Goal: Use online tool/utility: Utilize a website feature to perform a specific function

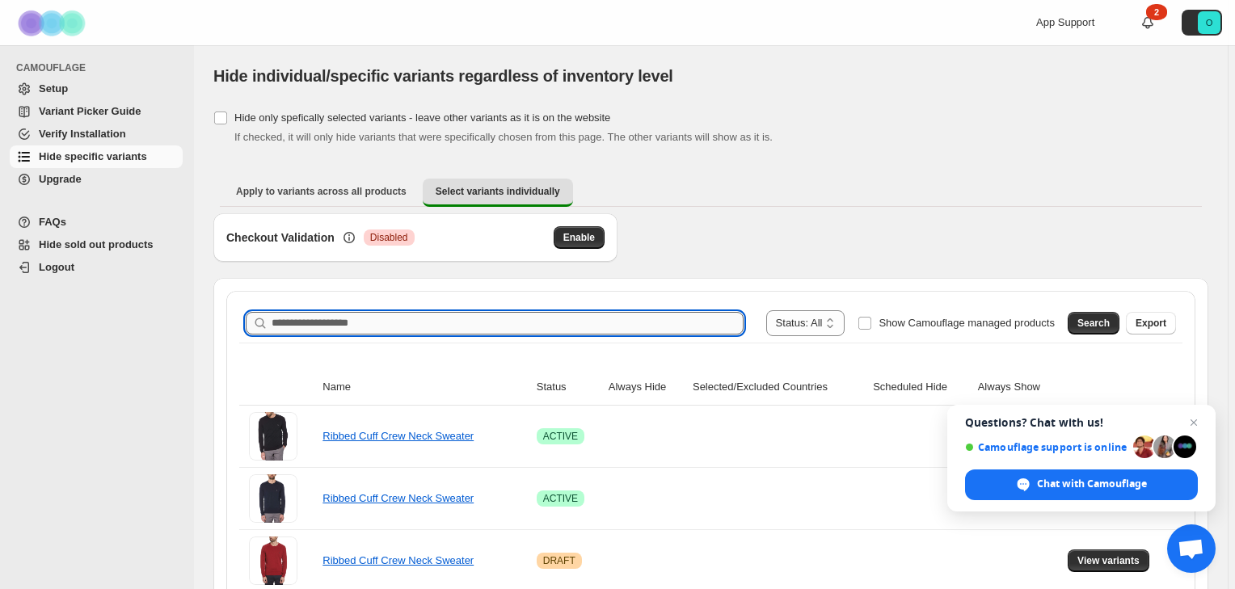
click at [341, 322] on input "Search product name" at bounding box center [508, 323] width 472 height 23
paste input "**********"
type input "**********"
click at [1105, 321] on span "Search" at bounding box center [1093, 323] width 32 height 13
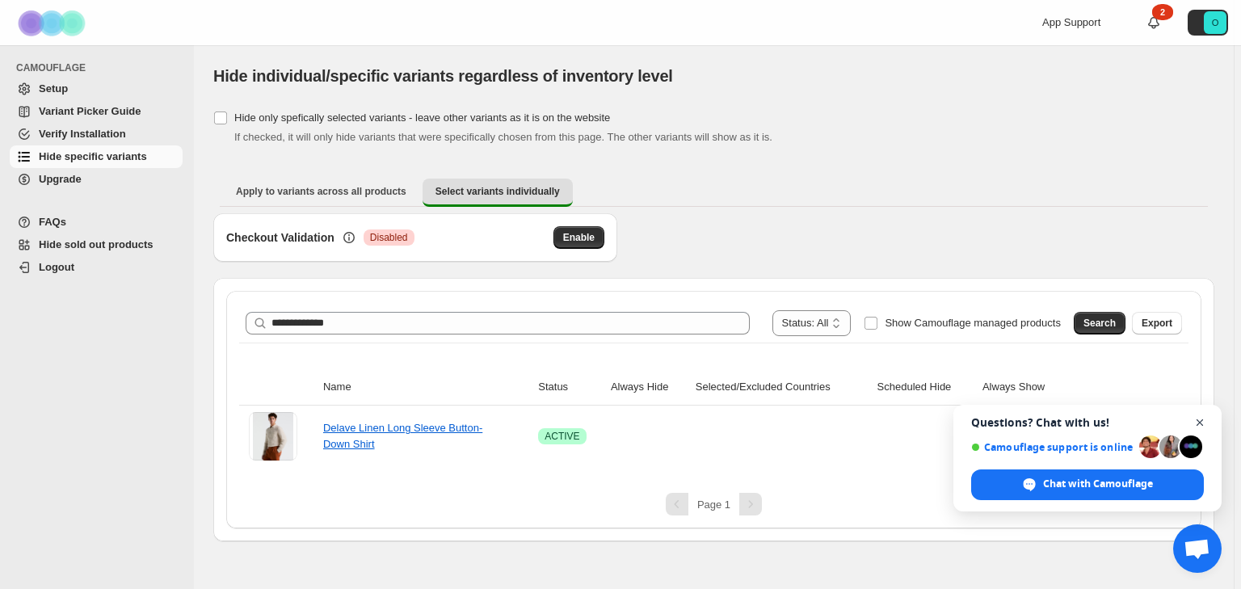
click at [1197, 422] on span "Close chat" at bounding box center [1201, 423] width 20 height 20
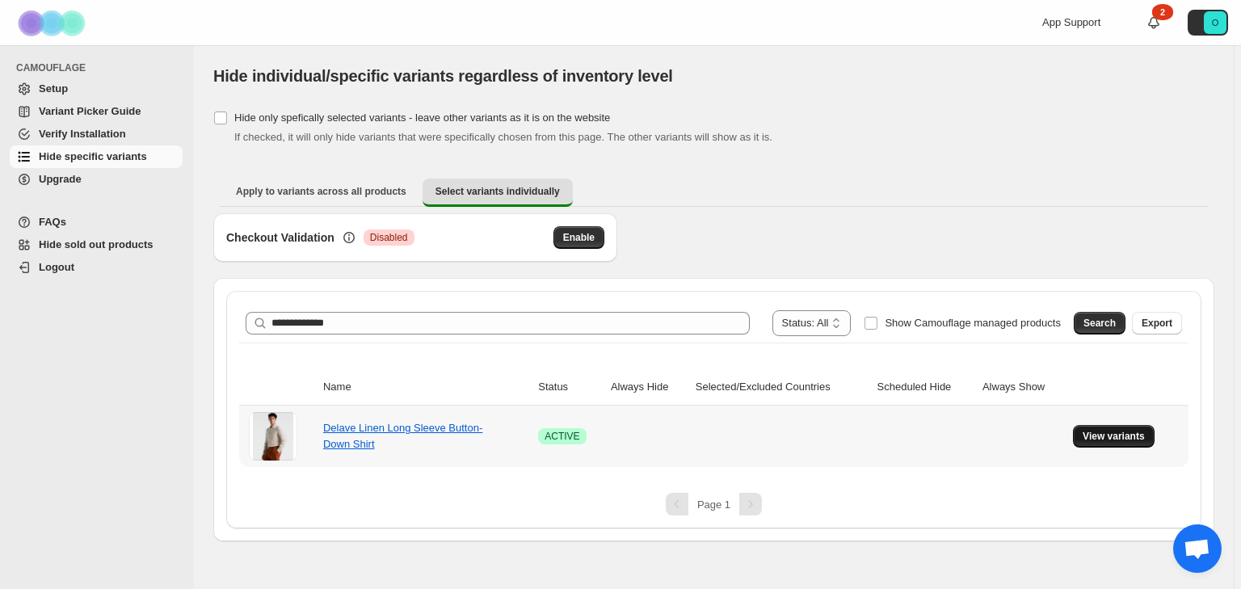
click at [1119, 436] on span "View variants" at bounding box center [1114, 436] width 62 height 13
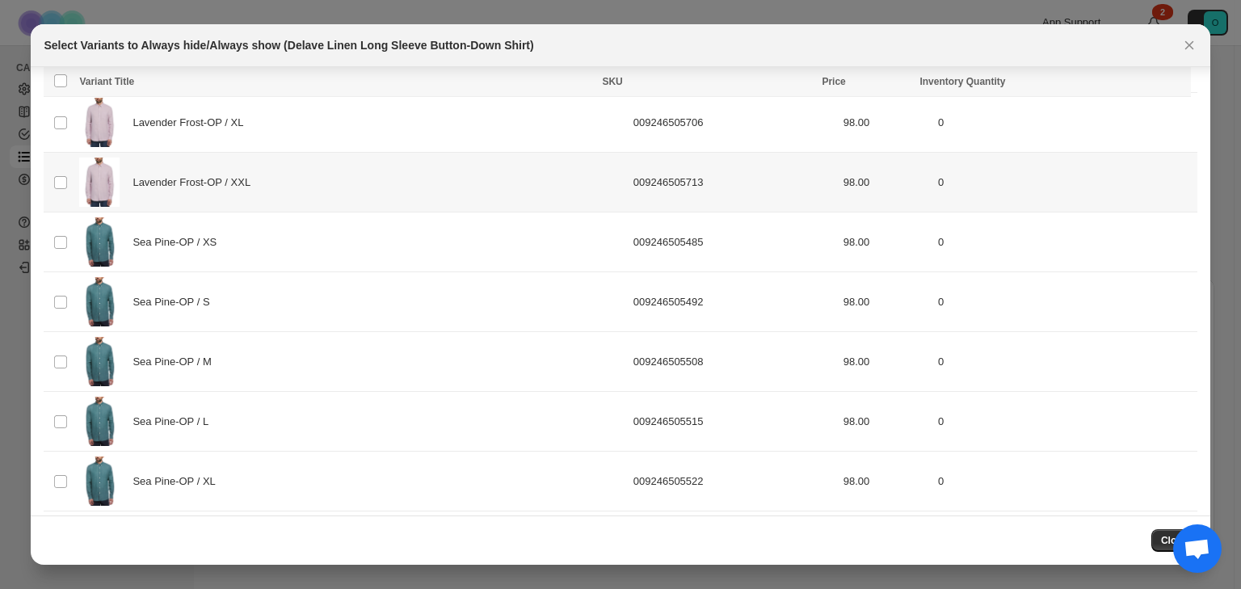
scroll to position [1587, 0]
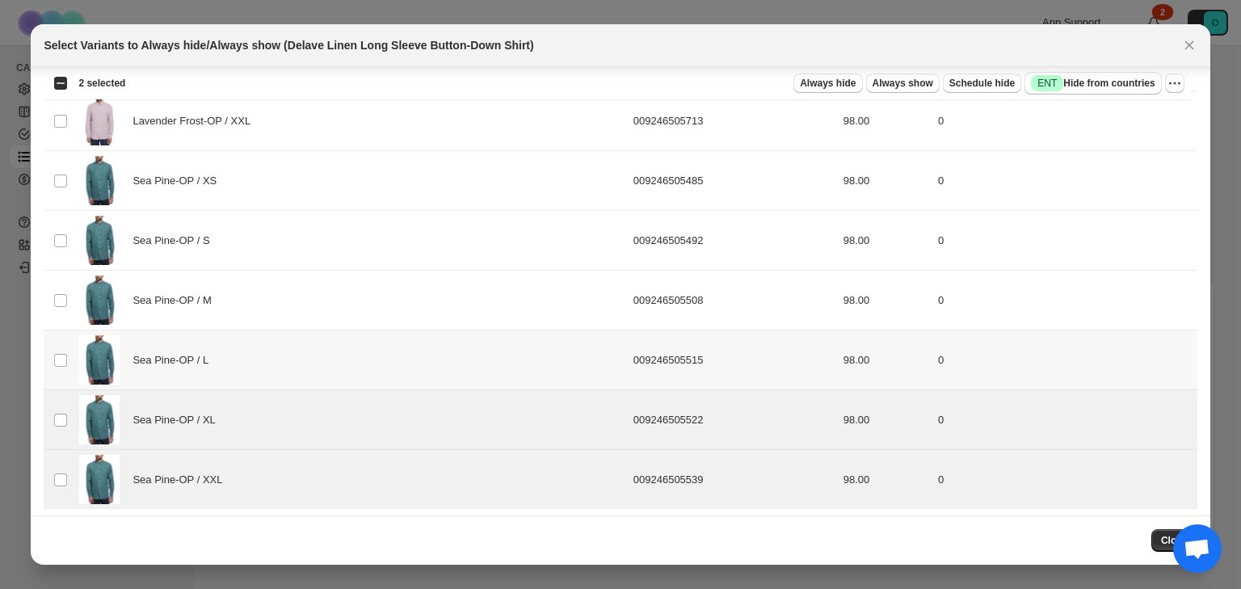
click at [70, 354] on td "Select product variant" at bounding box center [59, 361] width 31 height 60
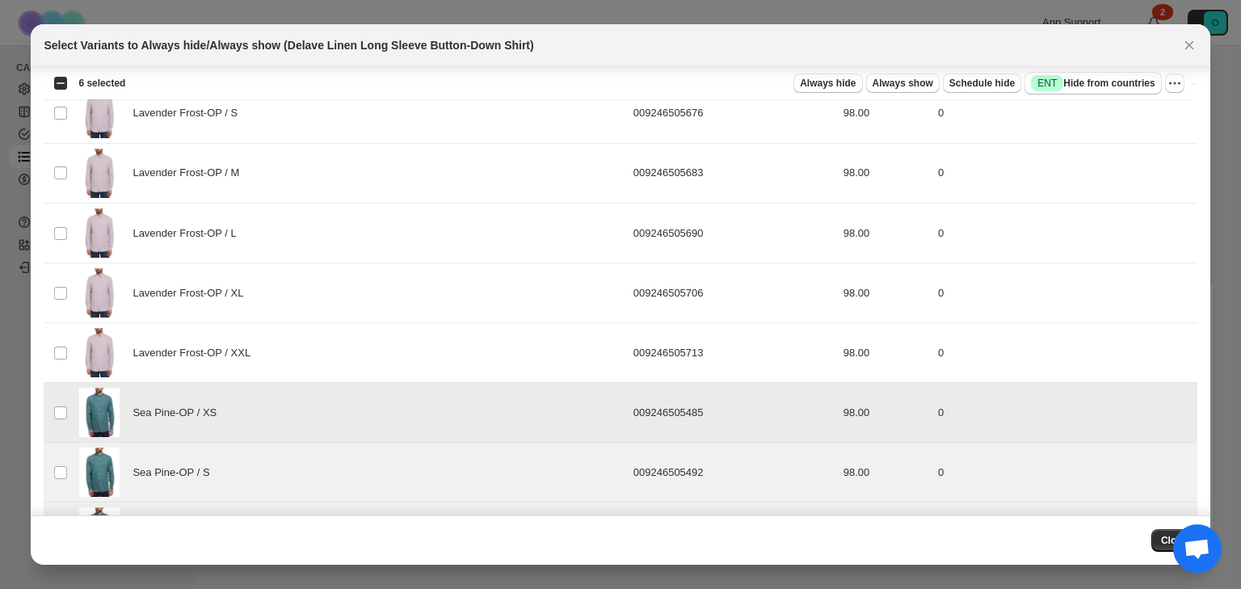
scroll to position [1329, 0]
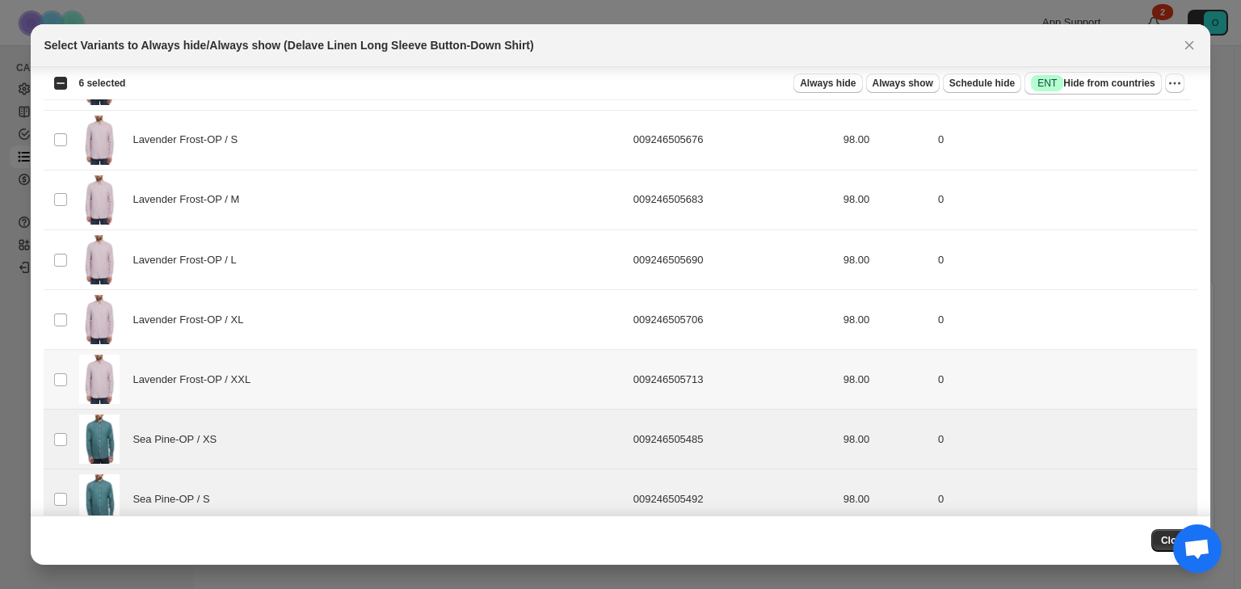
click at [61, 357] on td "Select product variant" at bounding box center [59, 380] width 31 height 60
click at [58, 303] on td "Select product variant" at bounding box center [59, 320] width 31 height 60
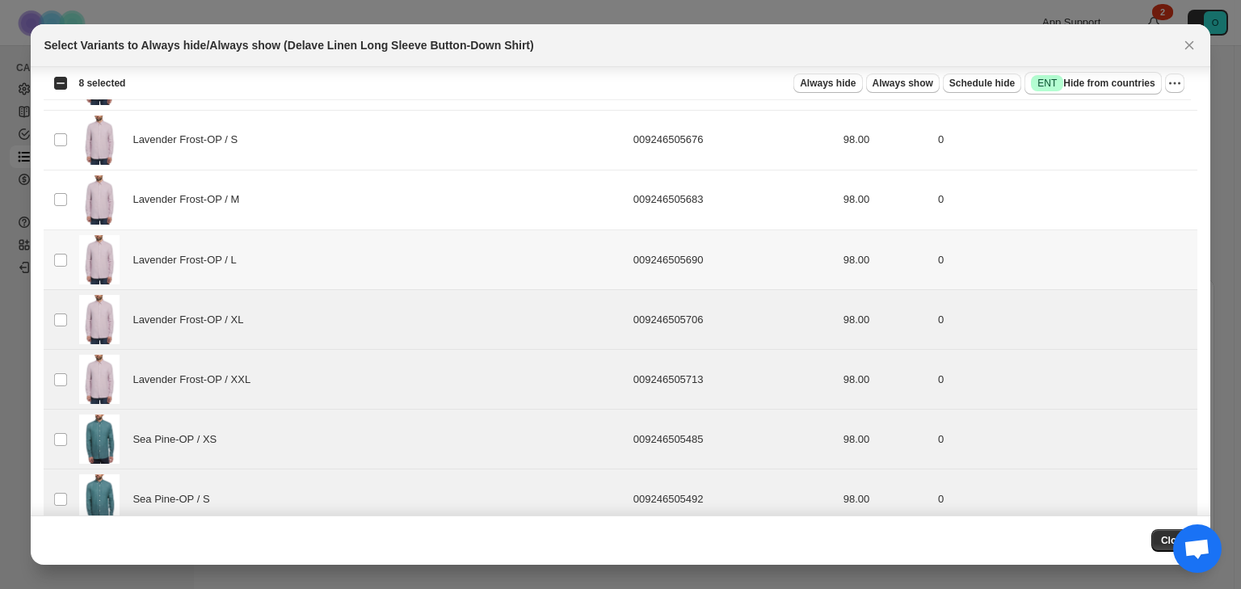
click at [52, 249] on td "Select product variant" at bounding box center [59, 260] width 31 height 60
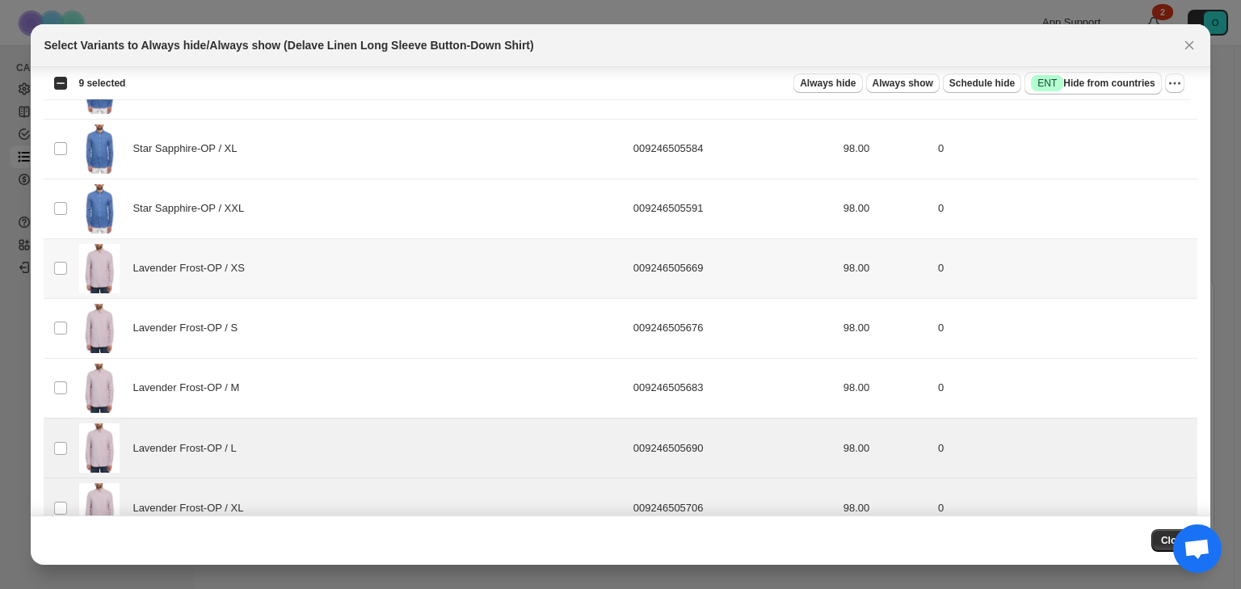
scroll to position [1135, 0]
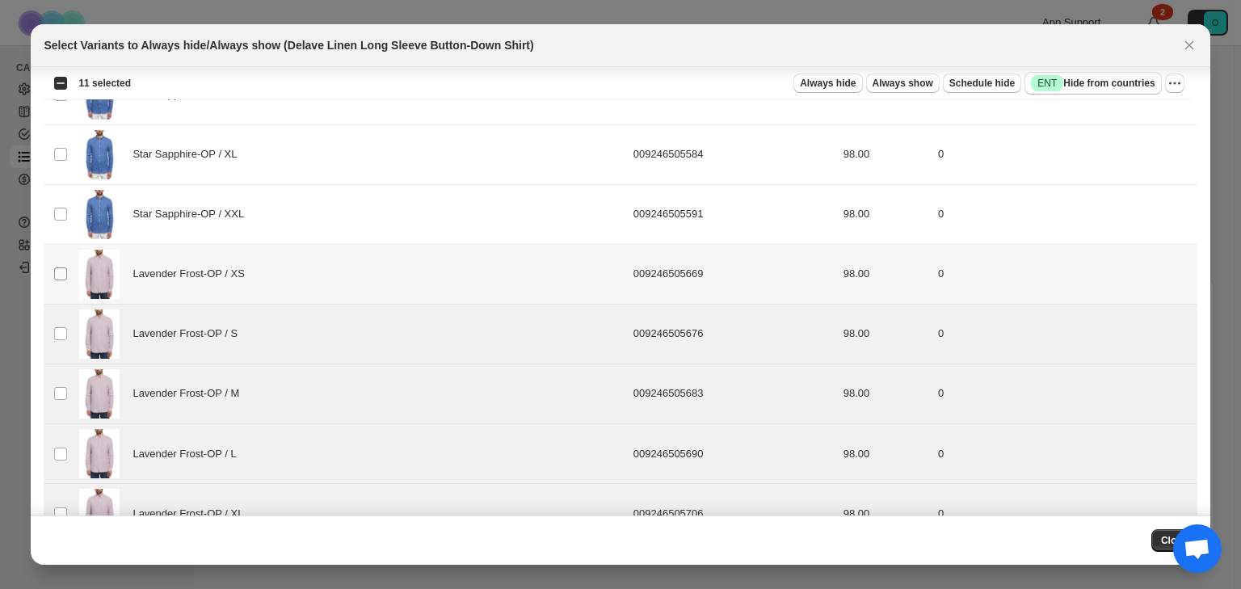
click at [60, 276] on span ":r7:" at bounding box center [60, 274] width 15 height 15
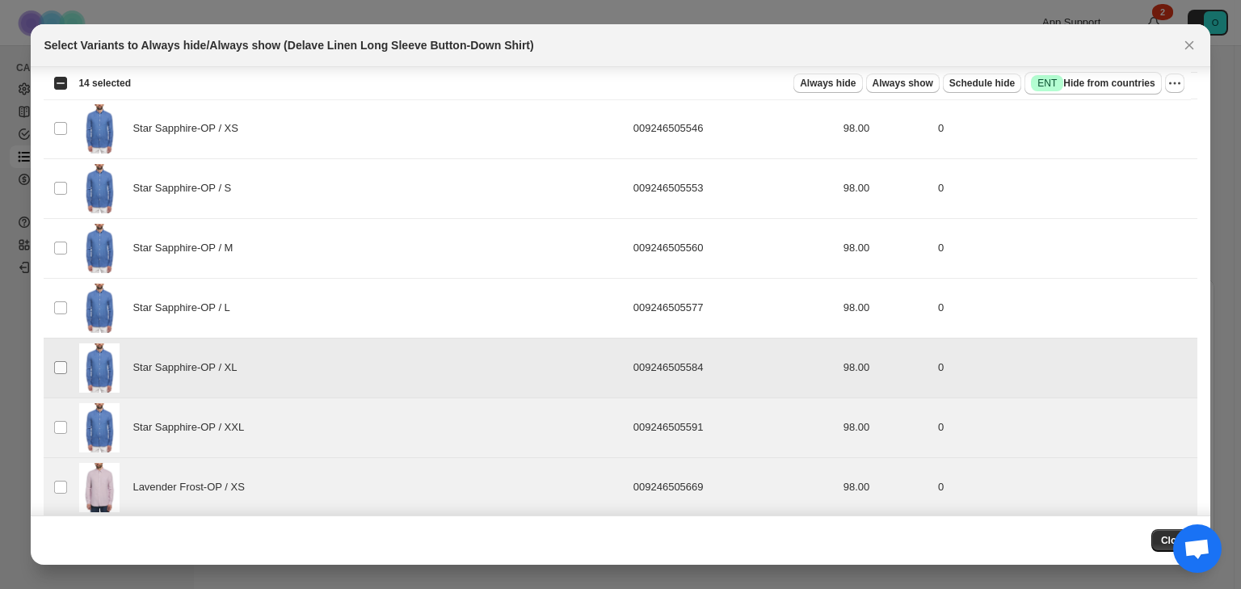
scroll to position [811, 0]
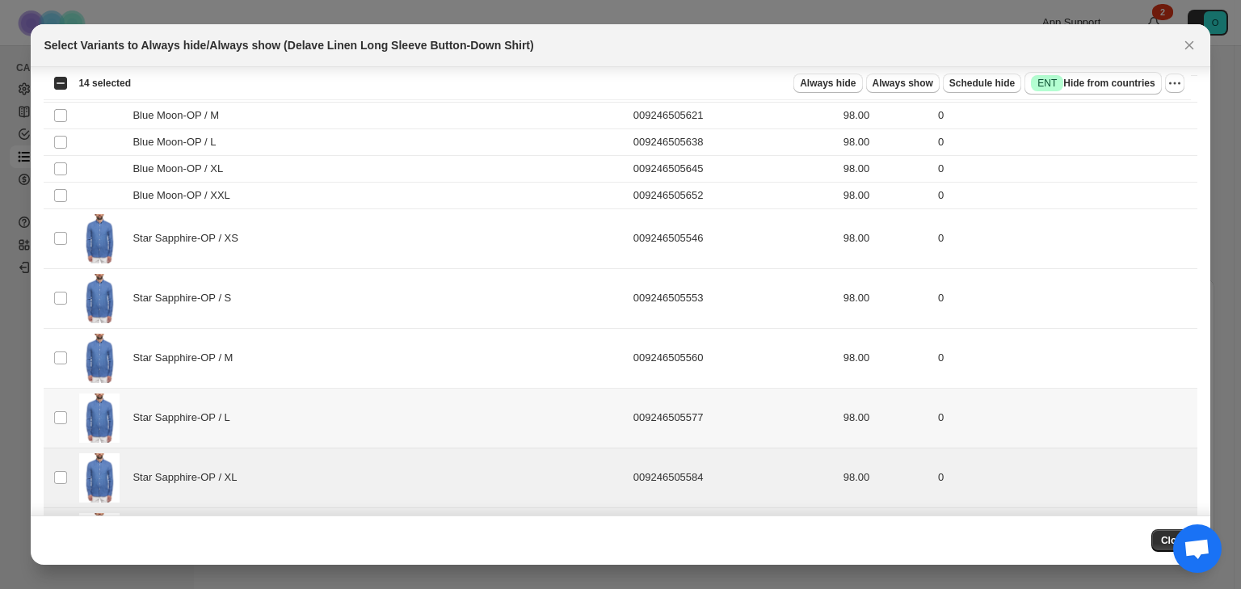
click at [60, 403] on td "Select product variant" at bounding box center [59, 418] width 31 height 60
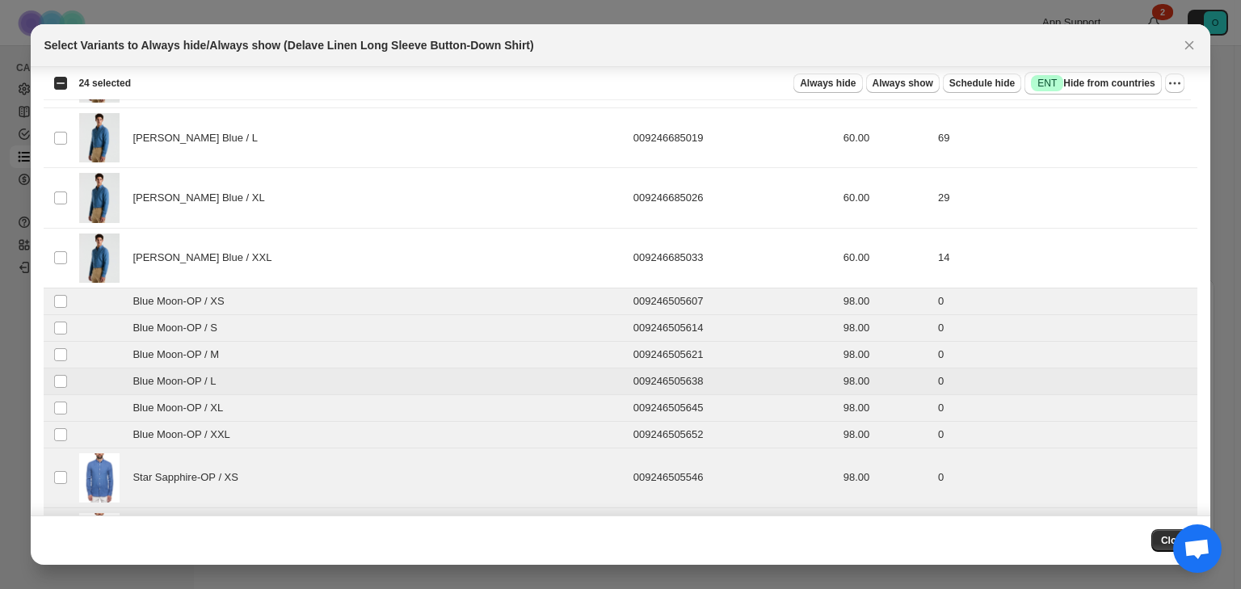
scroll to position [553, 0]
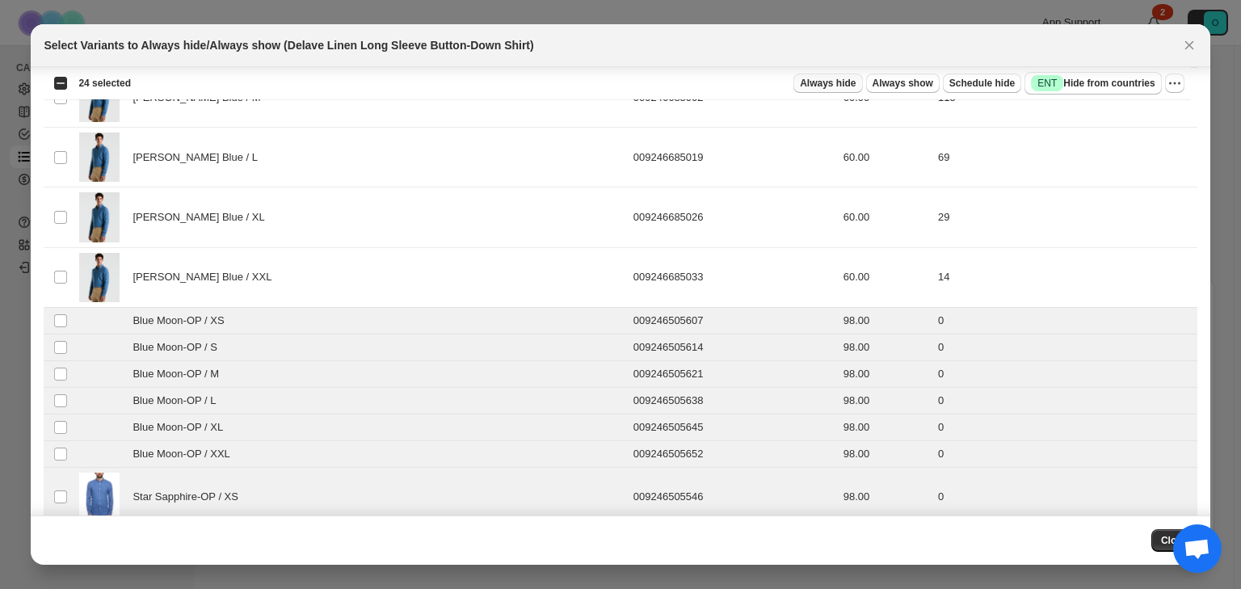
click at [839, 84] on span "Always hide" at bounding box center [828, 83] width 56 height 13
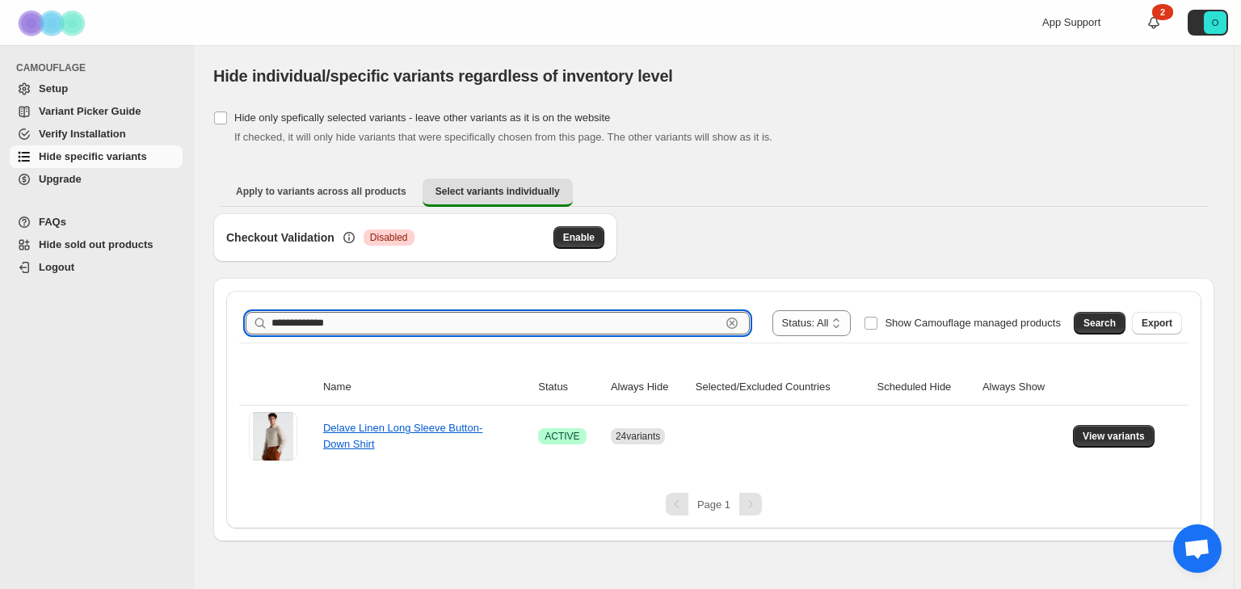
click at [402, 320] on input "**********" at bounding box center [496, 323] width 449 height 23
paste input "**********"
type input "**********"
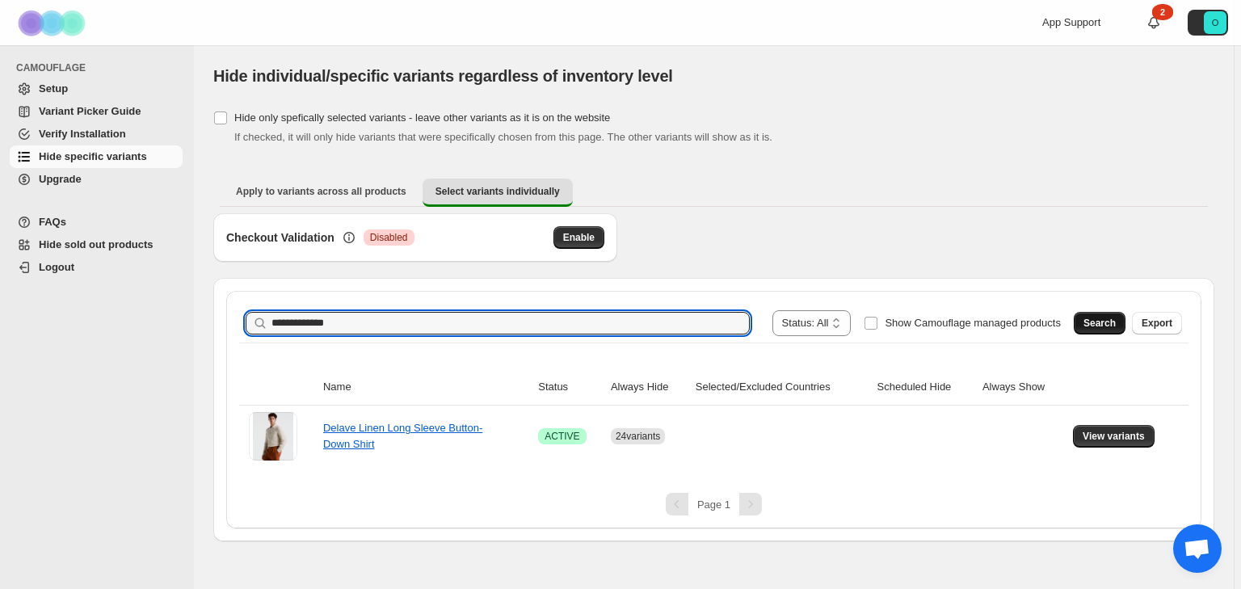
click at [1097, 321] on span "Search" at bounding box center [1100, 323] width 32 height 13
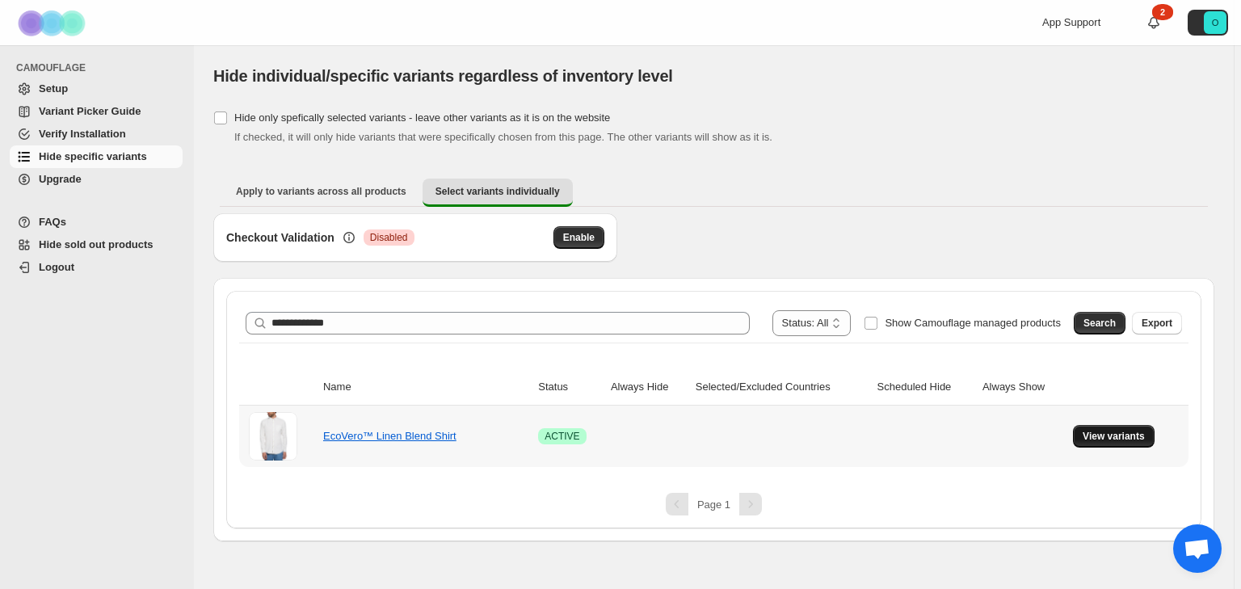
click at [1111, 433] on span "View variants" at bounding box center [1114, 436] width 62 height 13
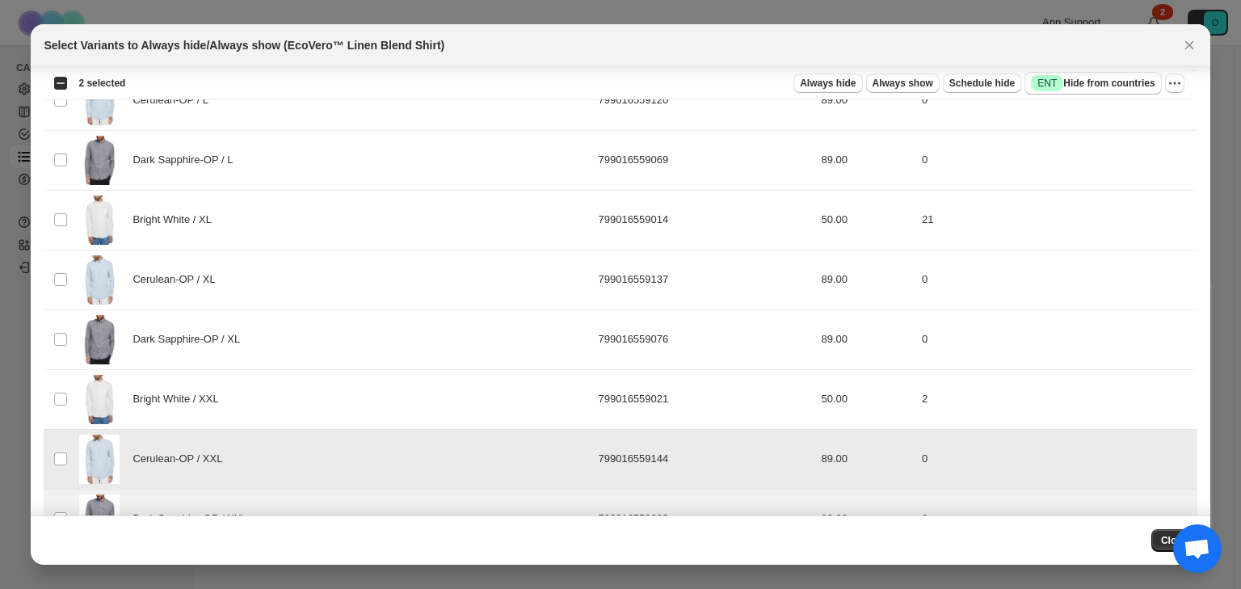
scroll to position [647, 0]
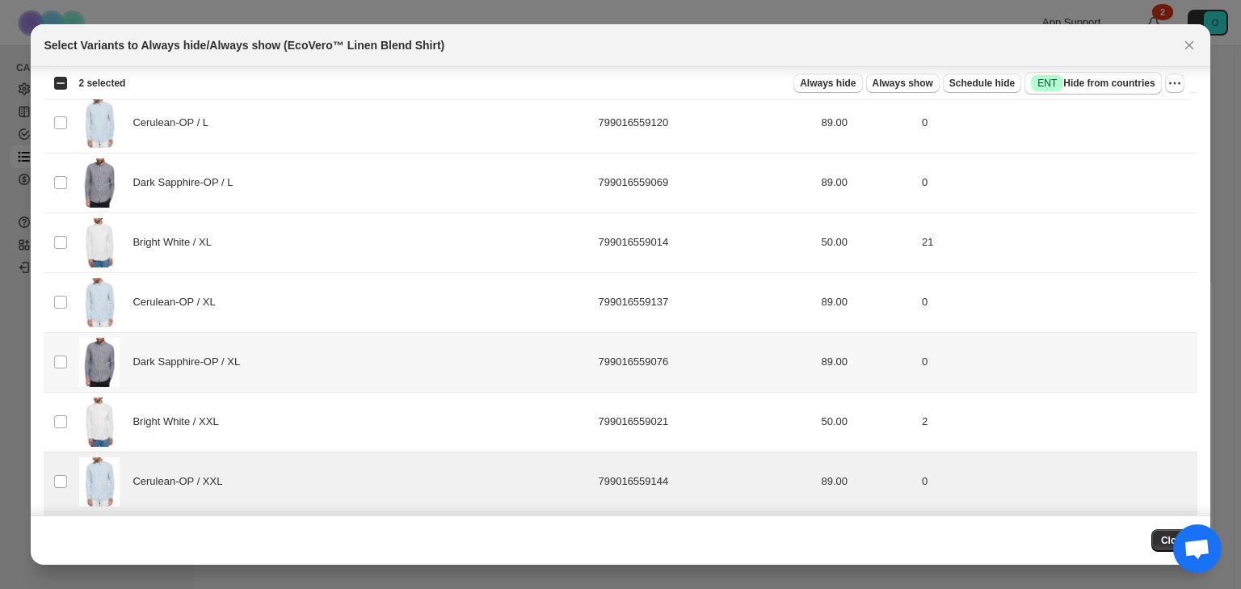
click at [48, 359] on td "Select product variant" at bounding box center [59, 362] width 31 height 60
click at [52, 297] on td "Select product variant" at bounding box center [59, 302] width 31 height 60
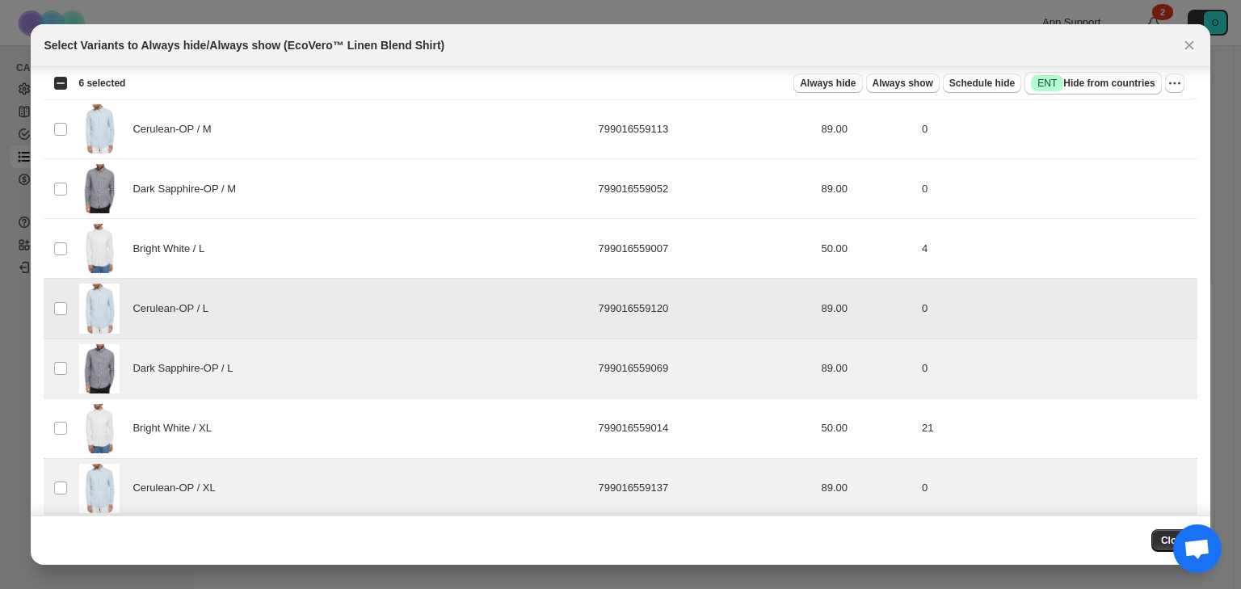
scroll to position [389, 0]
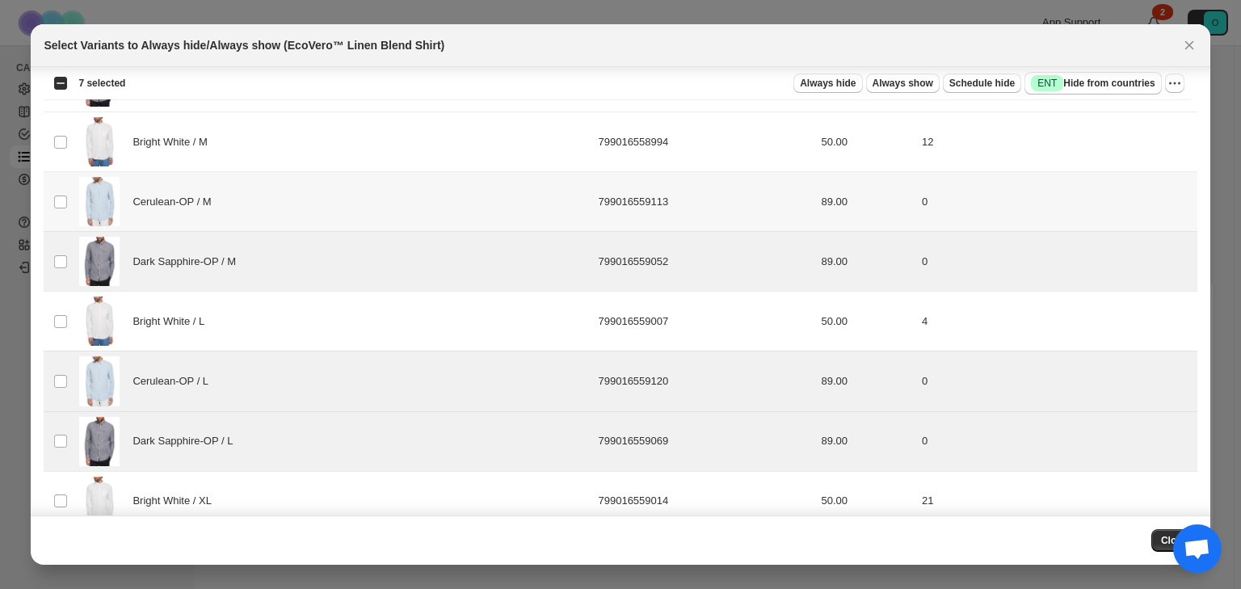
click at [61, 209] on td "Select product variant" at bounding box center [59, 202] width 31 height 60
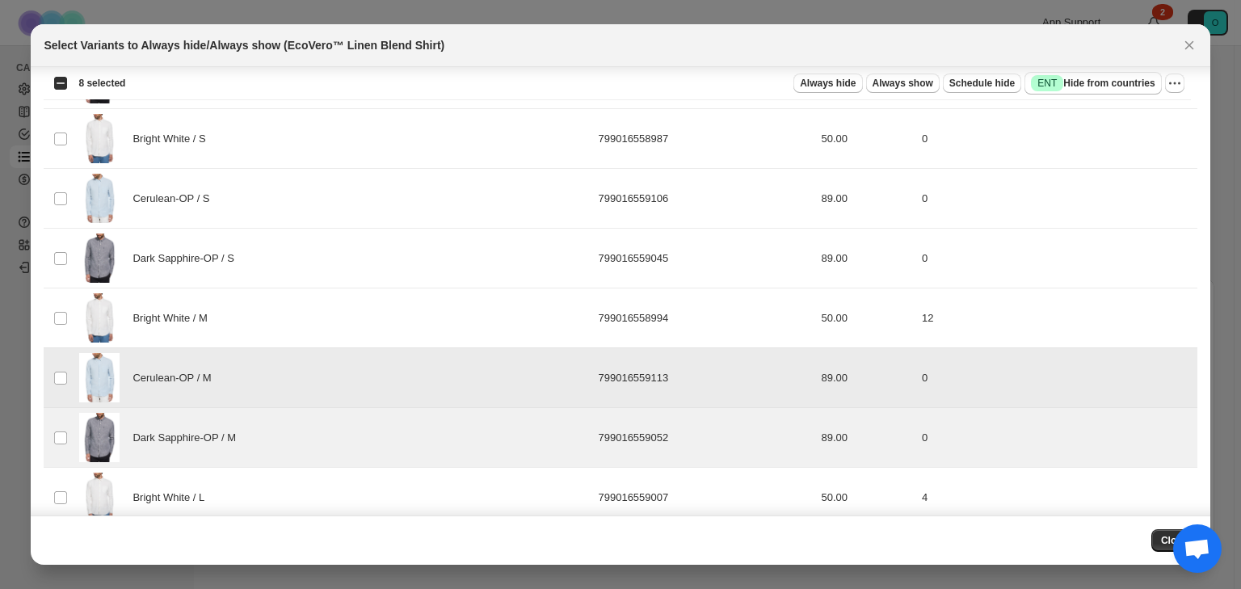
scroll to position [195, 0]
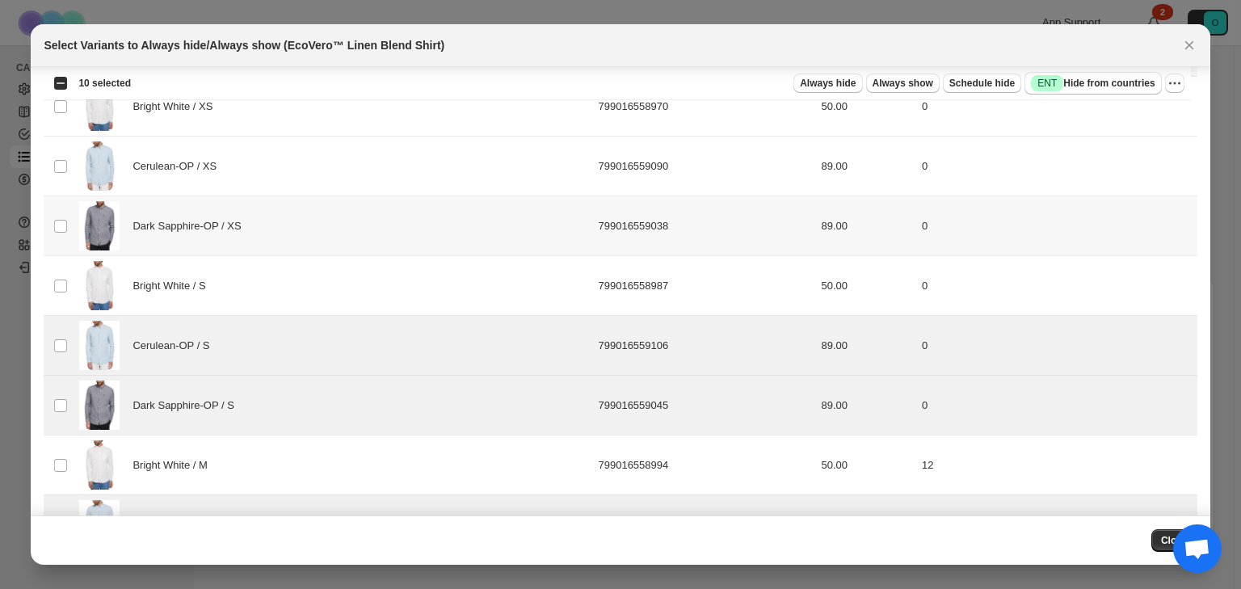
click at [61, 233] on td "Select product variant" at bounding box center [59, 226] width 31 height 60
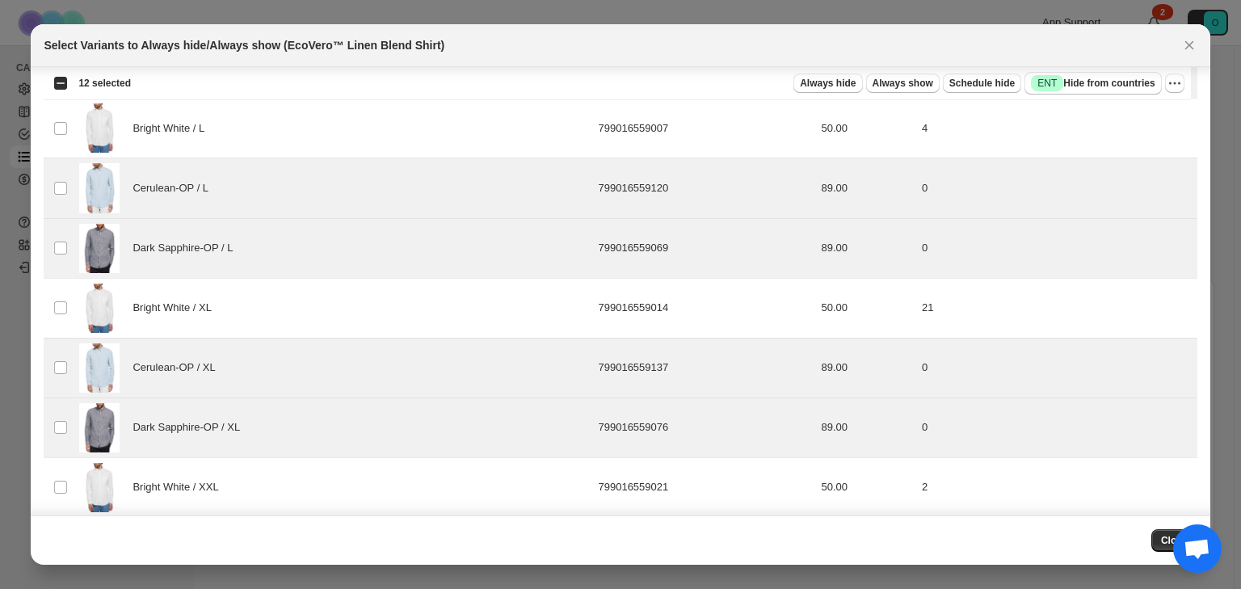
scroll to position [712, 0]
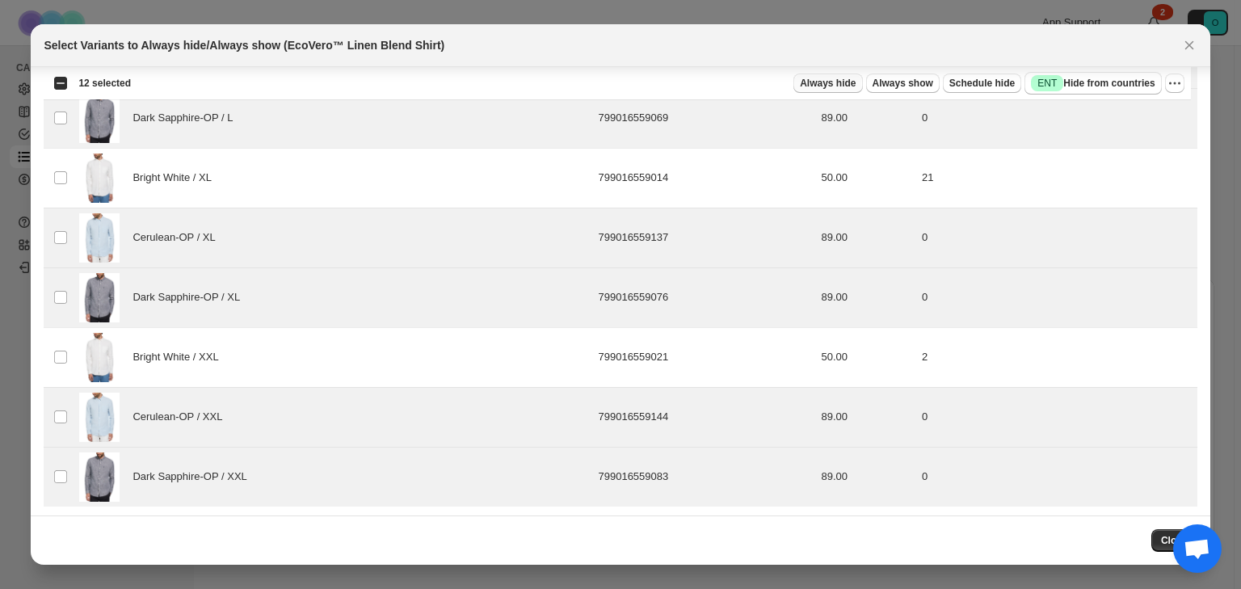
click at [856, 86] on span "Always hide" at bounding box center [828, 83] width 56 height 13
